Goal: Find specific page/section: Find specific page/section

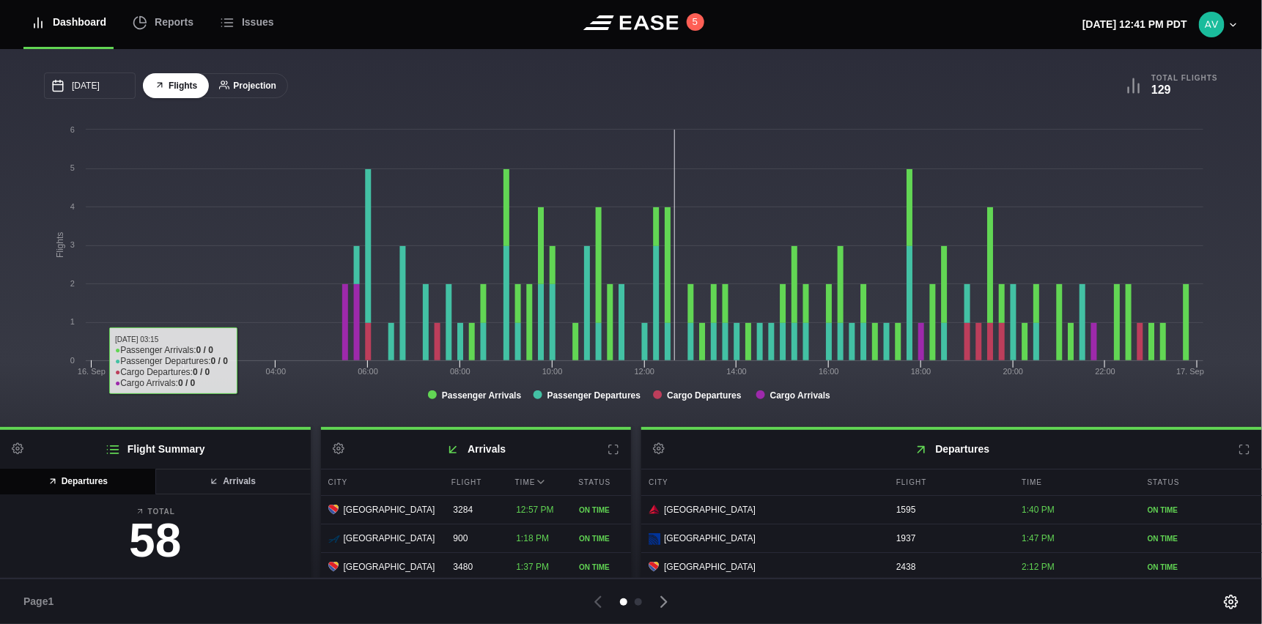
click at [248, 78] on button "Projection" at bounding box center [247, 86] width 81 height 26
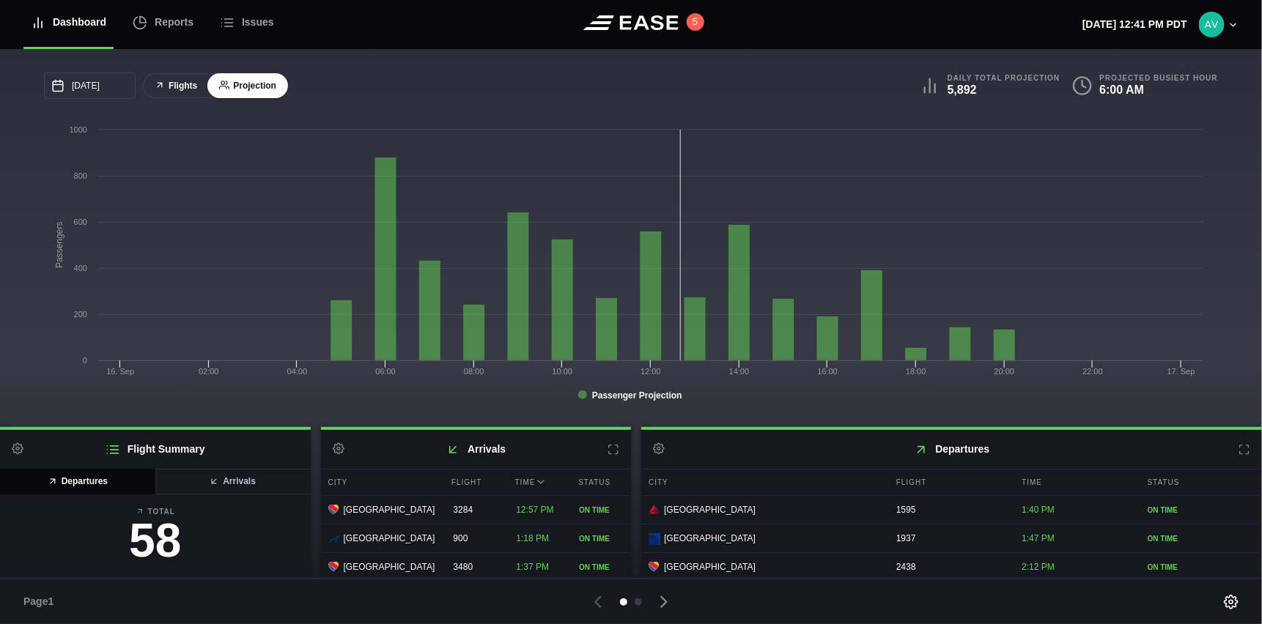
click at [185, 89] on button "Flights" at bounding box center [176, 86] width 66 height 26
